Goal: Navigation & Orientation: Find specific page/section

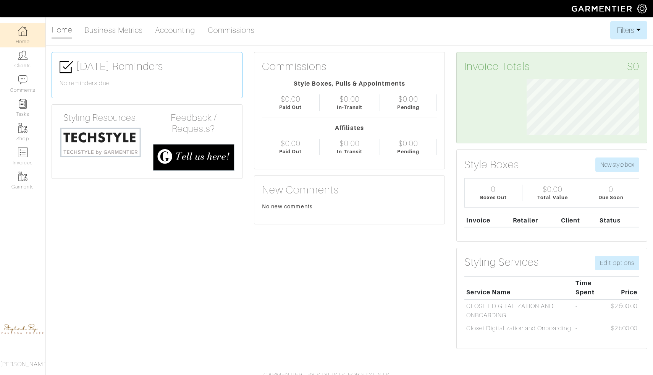
scroll to position [56, 124]
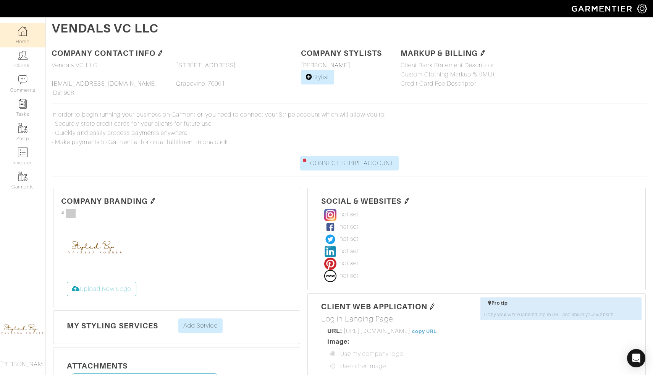
click at [24, 39] on link "Home" at bounding box center [22, 35] width 45 height 24
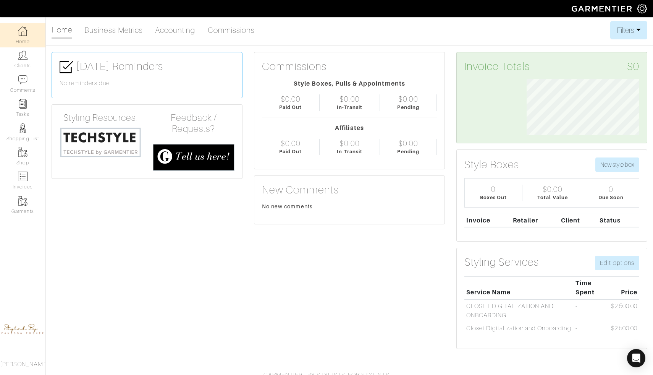
scroll to position [56, 124]
click at [23, 61] on link "Clients" at bounding box center [22, 59] width 45 height 24
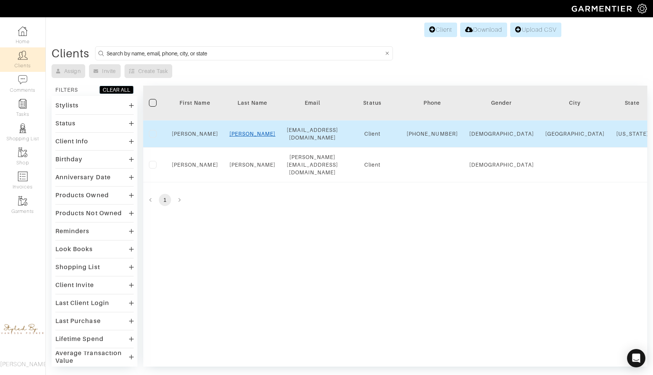
click at [264, 137] on link "Friedman" at bounding box center [252, 134] width 46 height 6
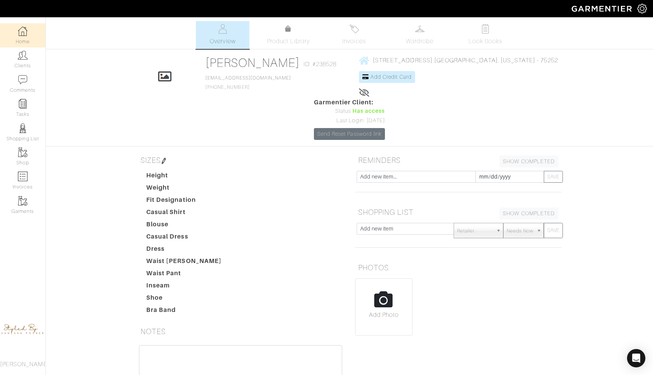
click at [28, 36] on link "Home" at bounding box center [22, 35] width 45 height 24
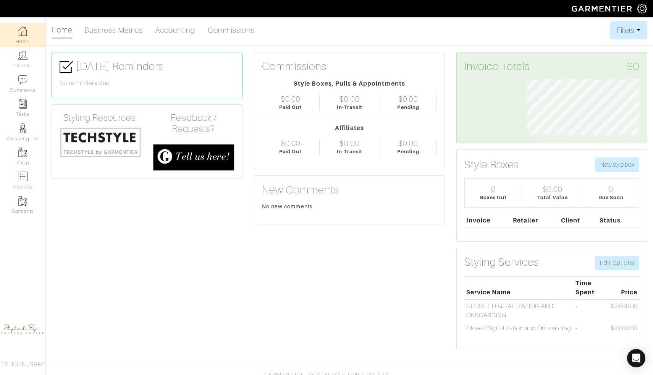
scroll to position [56, 124]
